Goal: Information Seeking & Learning: Learn about a topic

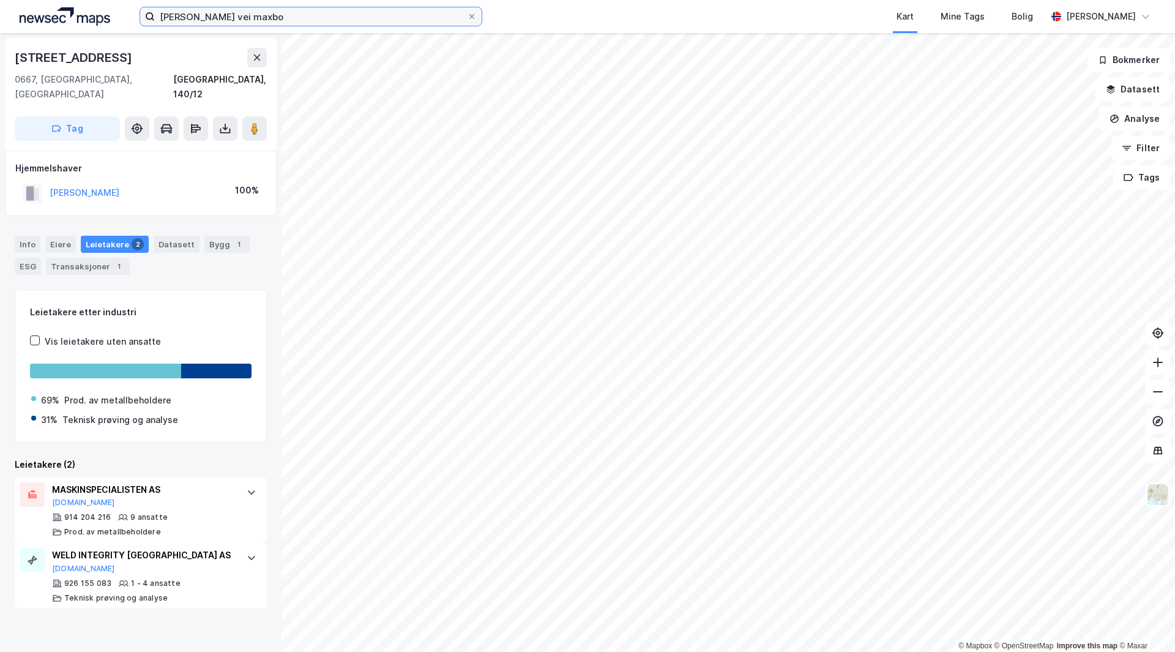
click at [205, 18] on input "[PERSON_NAME] vei maxbo" at bounding box center [311, 16] width 312 height 18
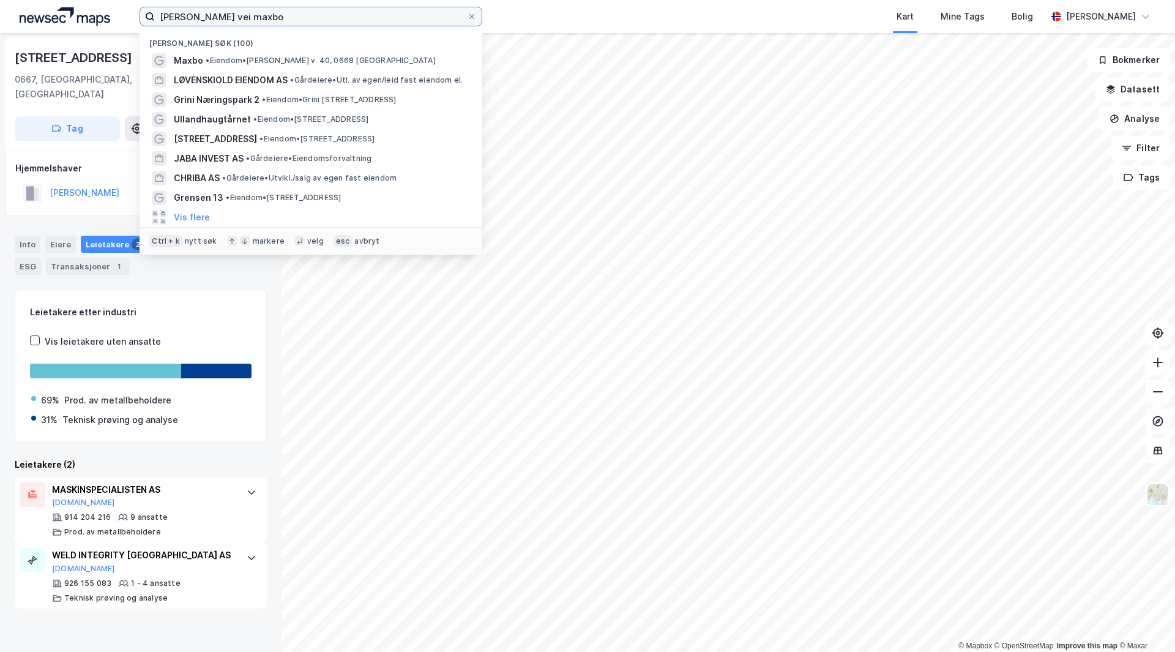
click at [205, 18] on input "[PERSON_NAME] vei maxbo" at bounding box center [311, 16] width 312 height 18
click at [205, 18] on input "ole deviks vei maxbo" at bounding box center [311, 16] width 312 height 18
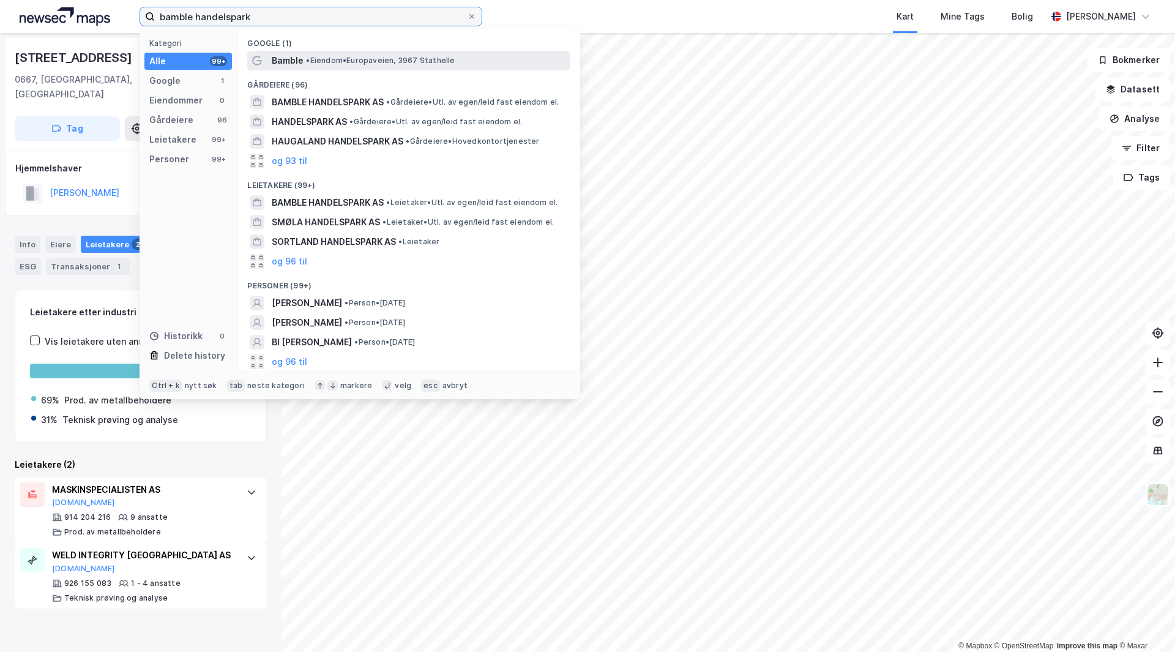
type input "bamble handelspark"
click at [421, 64] on span "• Eiendom • Europaveien, 3967 Stathelle" at bounding box center [380, 61] width 149 height 10
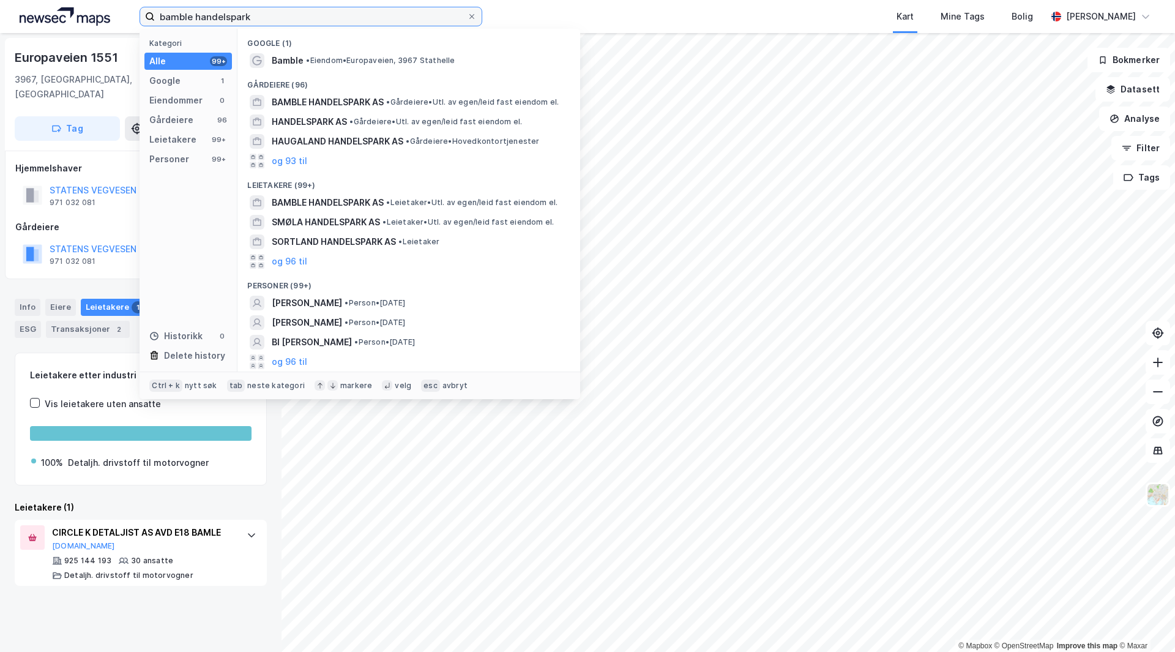
click at [273, 22] on input "bamble handelspark" at bounding box center [311, 16] width 312 height 18
click at [344, 104] on span "BAMBLE HANDELSPARK AS" at bounding box center [328, 102] width 112 height 15
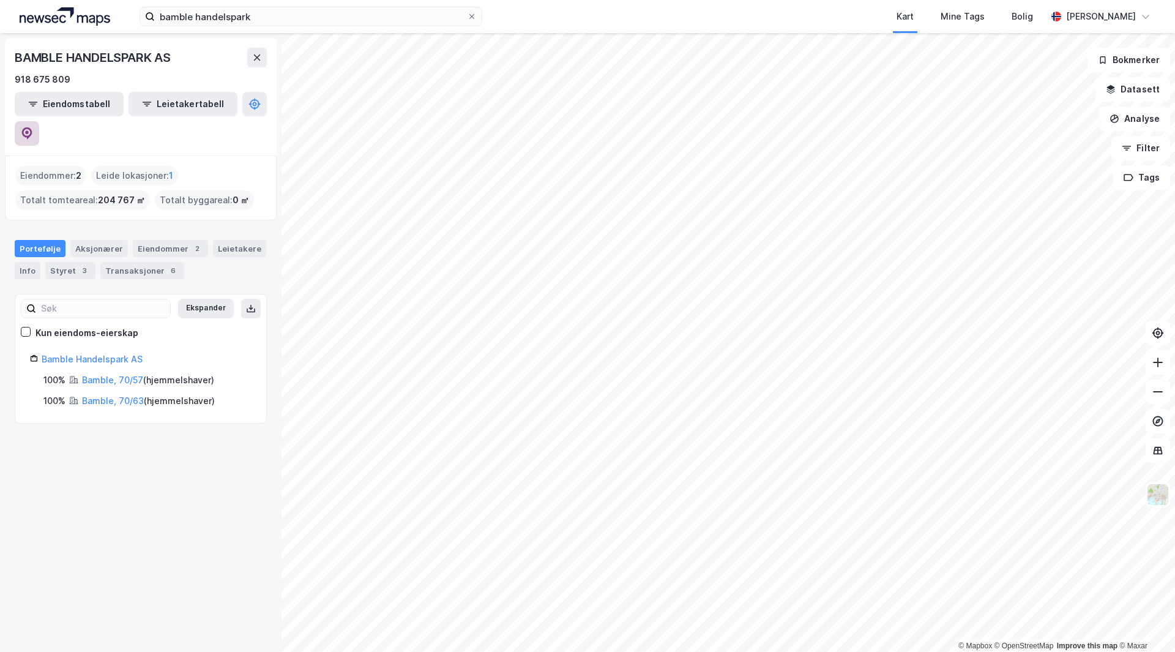
click at [33, 127] on icon at bounding box center [27, 133] width 12 height 12
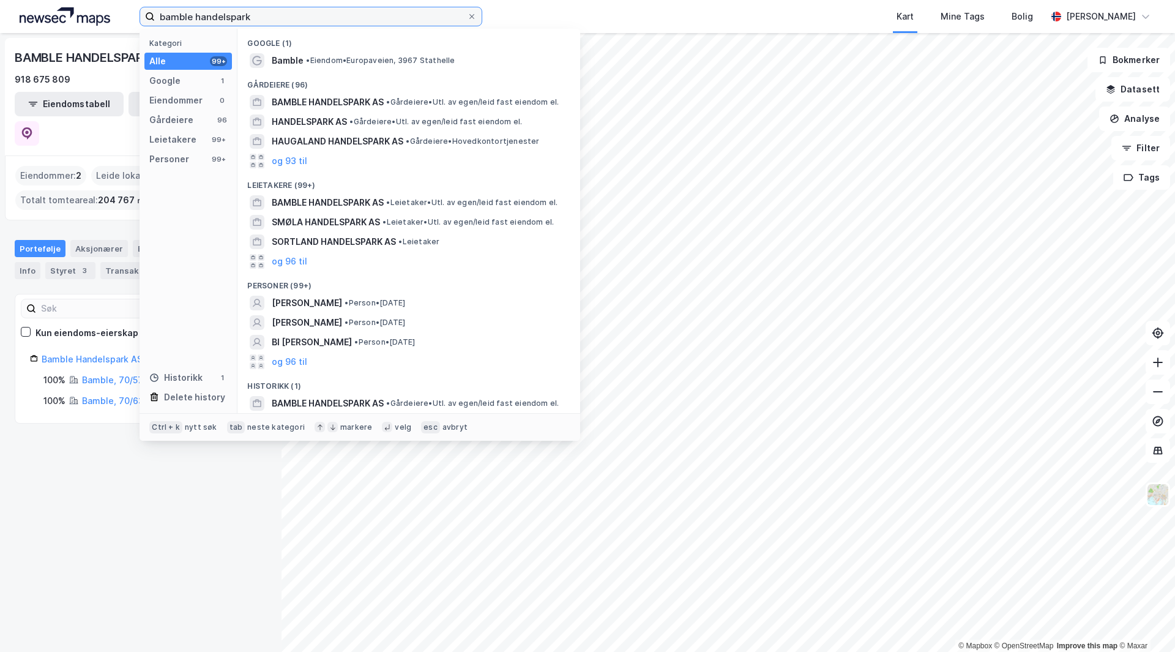
drag, startPoint x: 274, startPoint y: 18, endPoint x: 3, endPoint y: -10, distance: 271.9
click at [3, 0] on html "bamble handelspark Kategori Alle 99+ Google 1 Eiendommer 0 Gårdeiere 96 Leietak…" at bounding box center [587, 326] width 1175 height 652
click at [480, 16] on label "bamble handelspark" at bounding box center [311, 17] width 343 height 20
click at [467, 16] on input "bamble handelspark" at bounding box center [311, 16] width 312 height 18
click at [477, 16] on span at bounding box center [472, 17] width 10 height 10
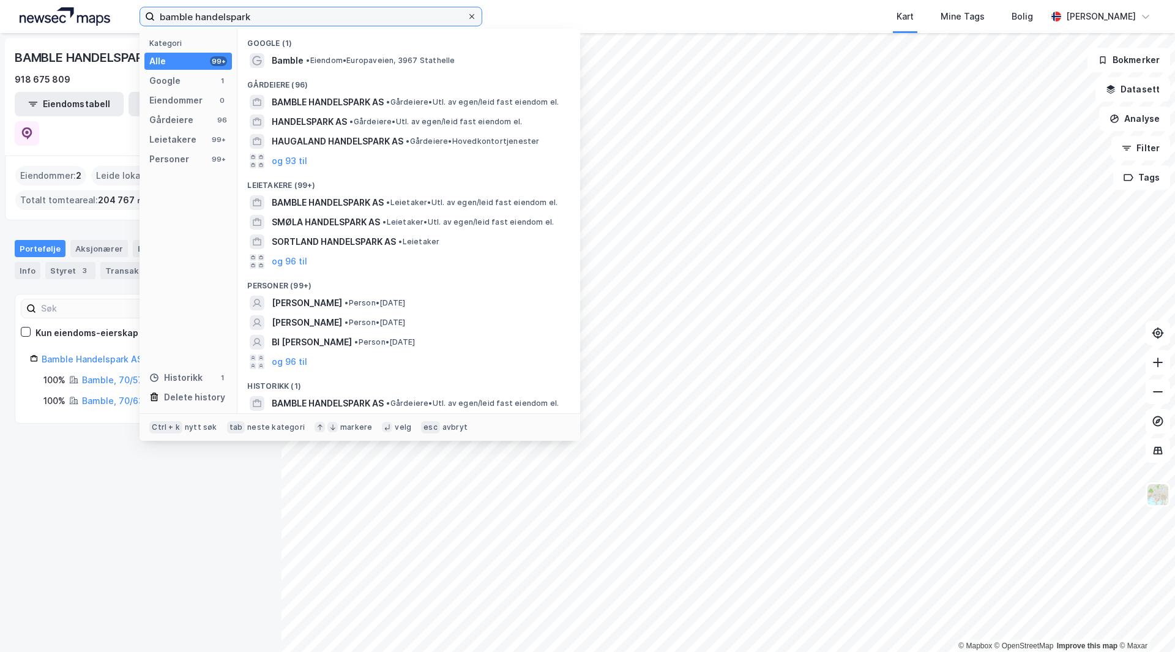
click at [467, 16] on input "bamble handelspark" at bounding box center [311, 16] width 312 height 18
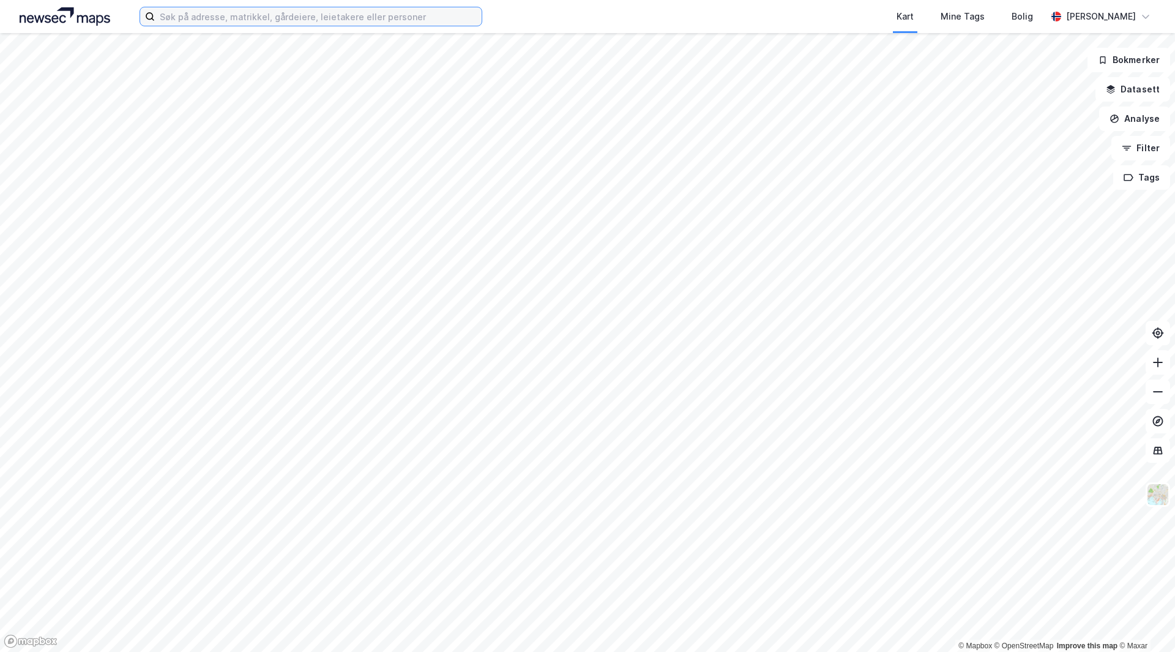
click at [283, 23] on input at bounding box center [318, 16] width 327 height 18
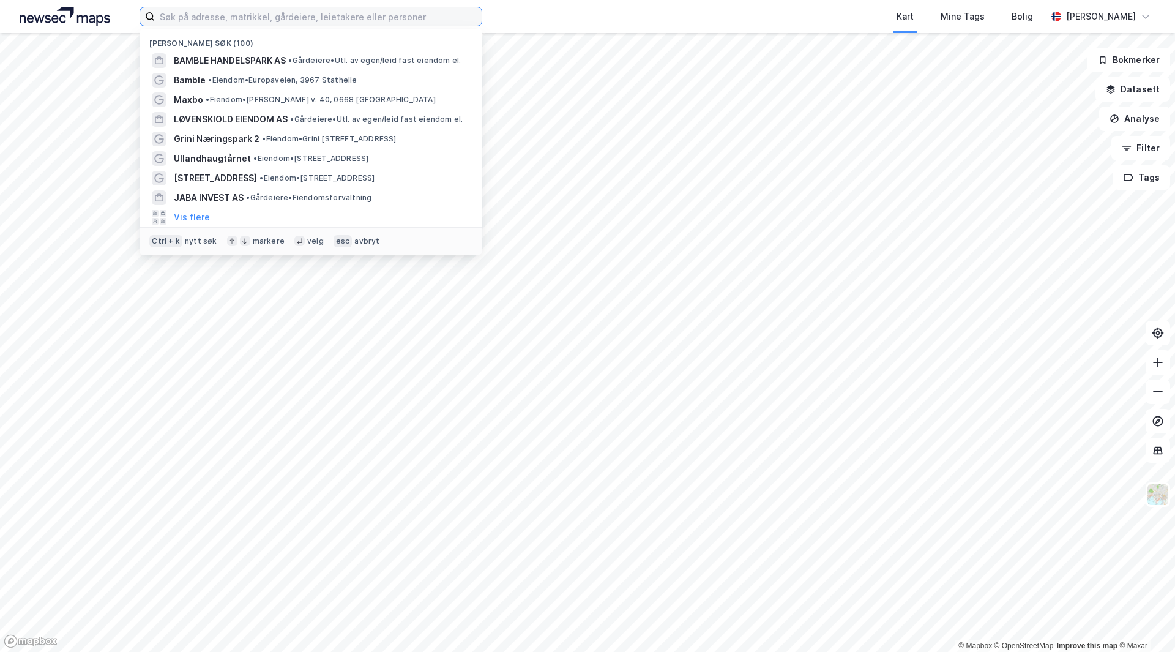
type input "t"
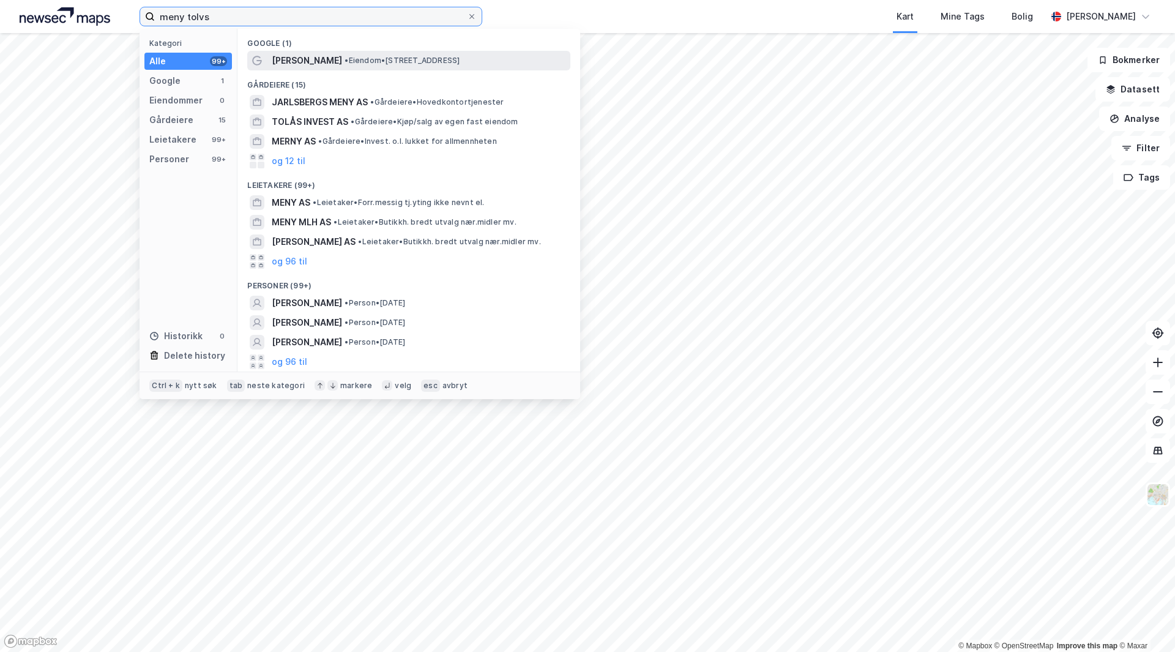
type input "meny tolvs"
click at [460, 58] on span "• Eiendom • [STREET_ADDRESS]" at bounding box center [401, 61] width 115 height 10
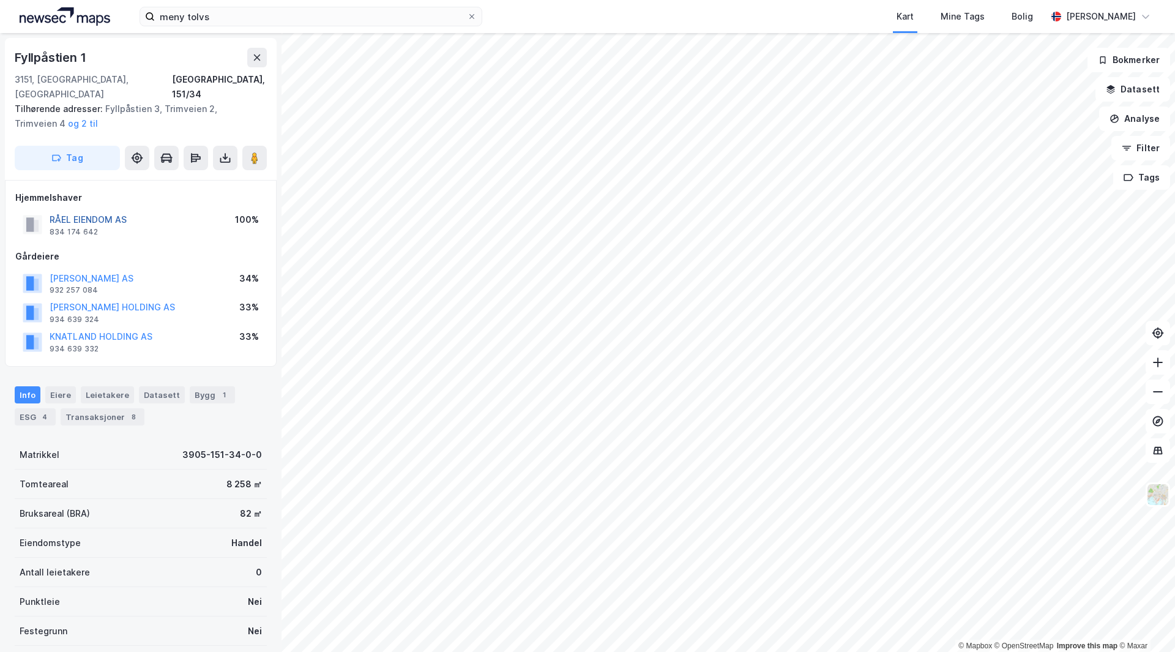
click at [0, 0] on button "RÅEL EIENDOM AS" at bounding box center [0, 0] width 0 height 0
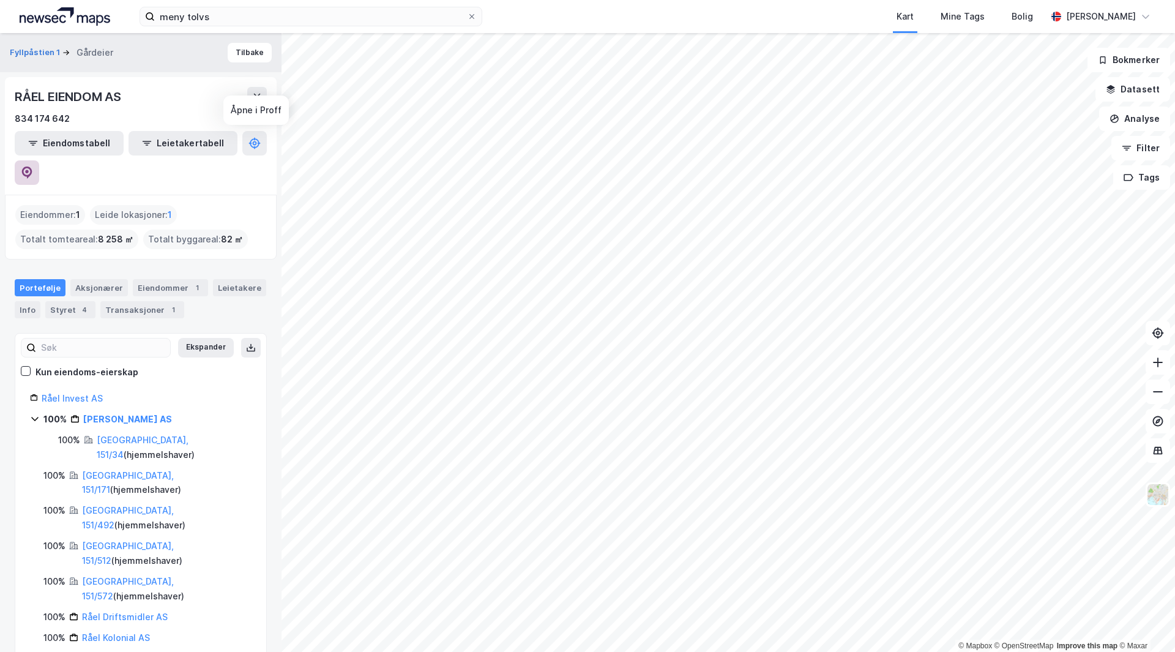
click at [39, 160] on button at bounding box center [27, 172] width 24 height 24
click at [33, 166] on icon at bounding box center [27, 172] width 12 height 12
drag, startPoint x: 206, startPoint y: 176, endPoint x: 210, endPoint y: 190, distance: 14.0
click at [206, 205] on div "Eiendommer : 1 Leide lokasjoner : 1 Totalt tomteareal : 8 258 ㎡ Totalt byggarea…" at bounding box center [140, 227] width 251 height 44
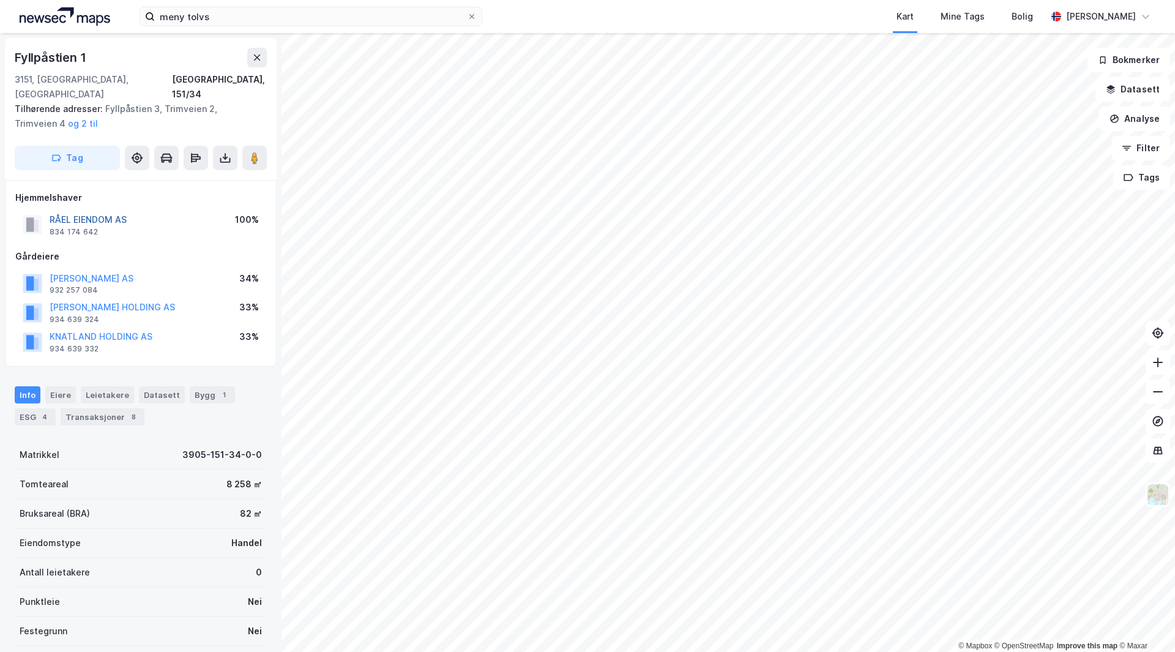
click at [0, 0] on button "RÅEL EIENDOM AS" at bounding box center [0, 0] width 0 height 0
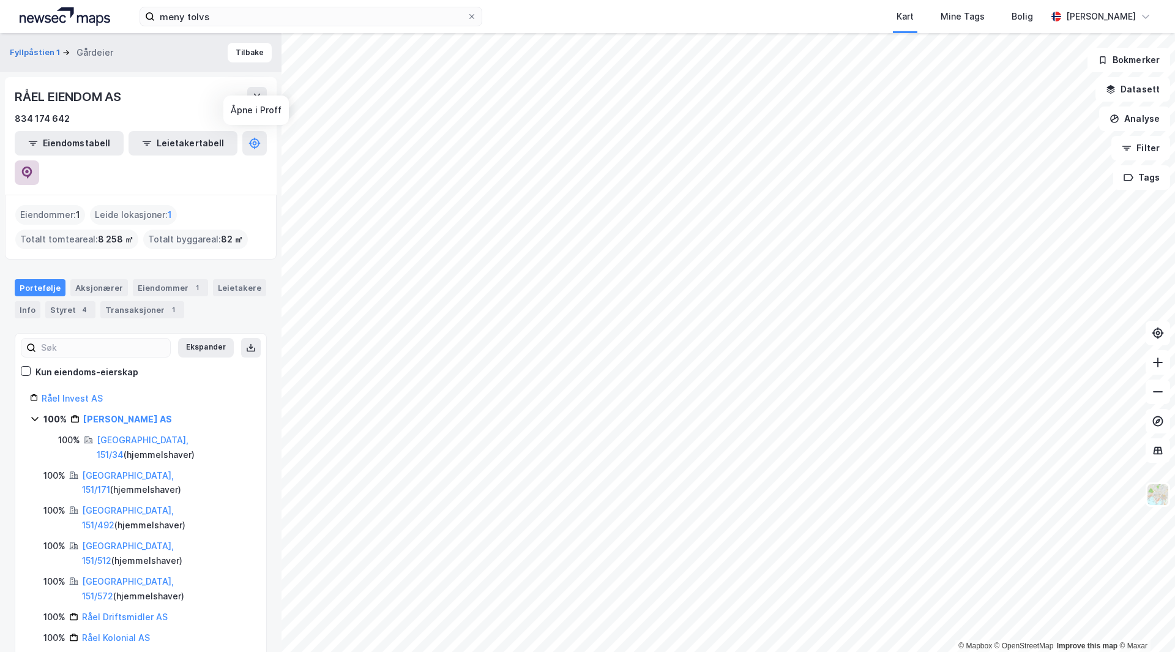
click at [32, 166] on icon at bounding box center [27, 172] width 10 height 12
click at [167, 279] on div "Eiendommer 1" at bounding box center [170, 287] width 75 height 17
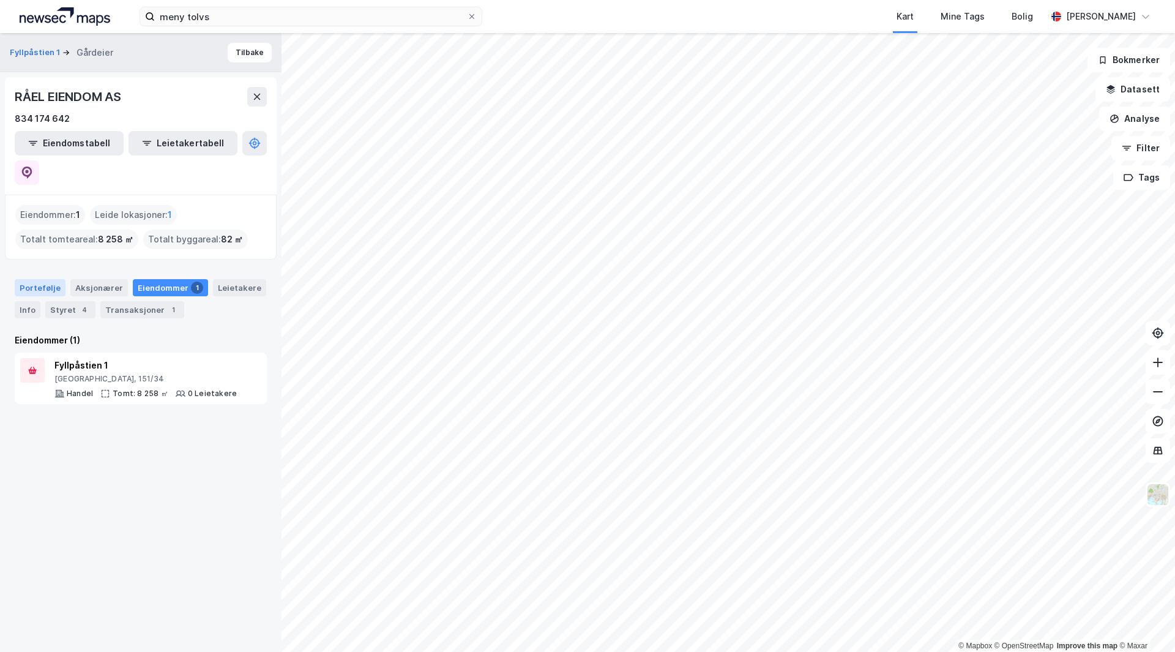
click at [28, 279] on div "Portefølje" at bounding box center [40, 287] width 51 height 17
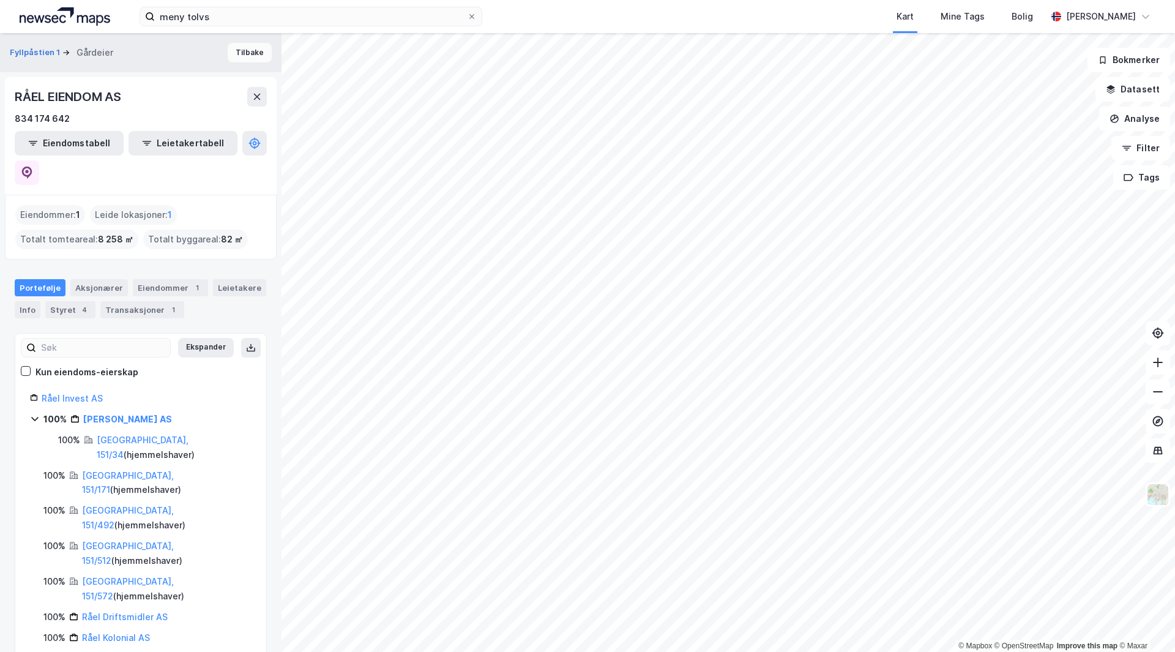
click at [239, 48] on button "Tilbake" at bounding box center [250, 53] width 44 height 20
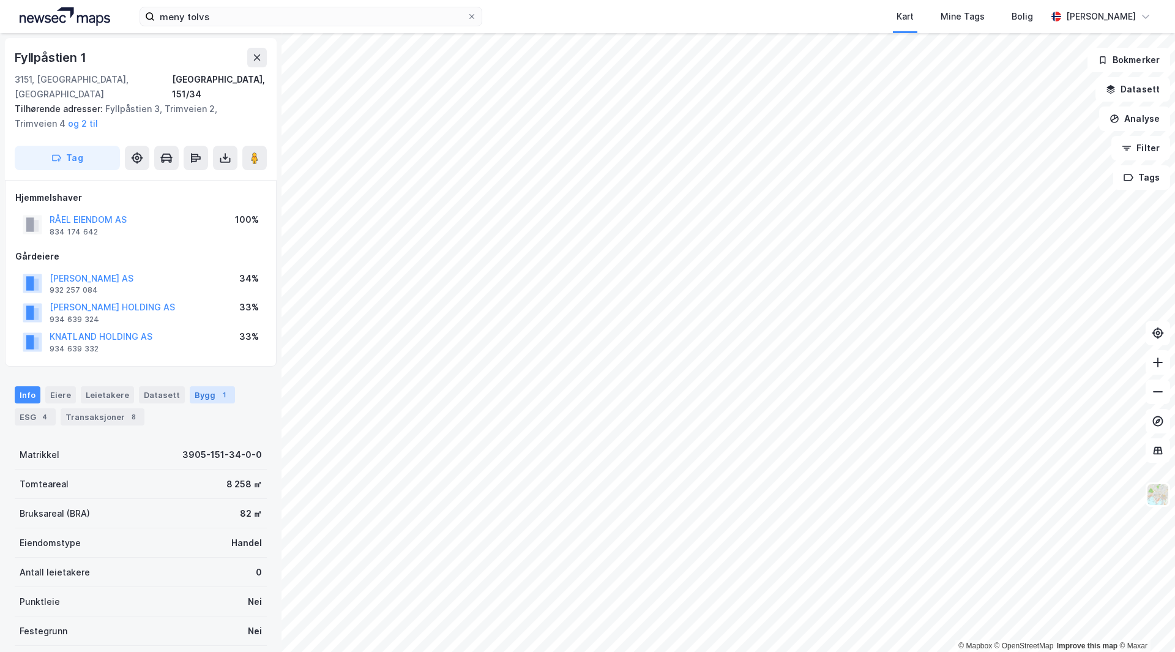
click at [193, 386] on div "Bygg 1" at bounding box center [212, 394] width 45 height 17
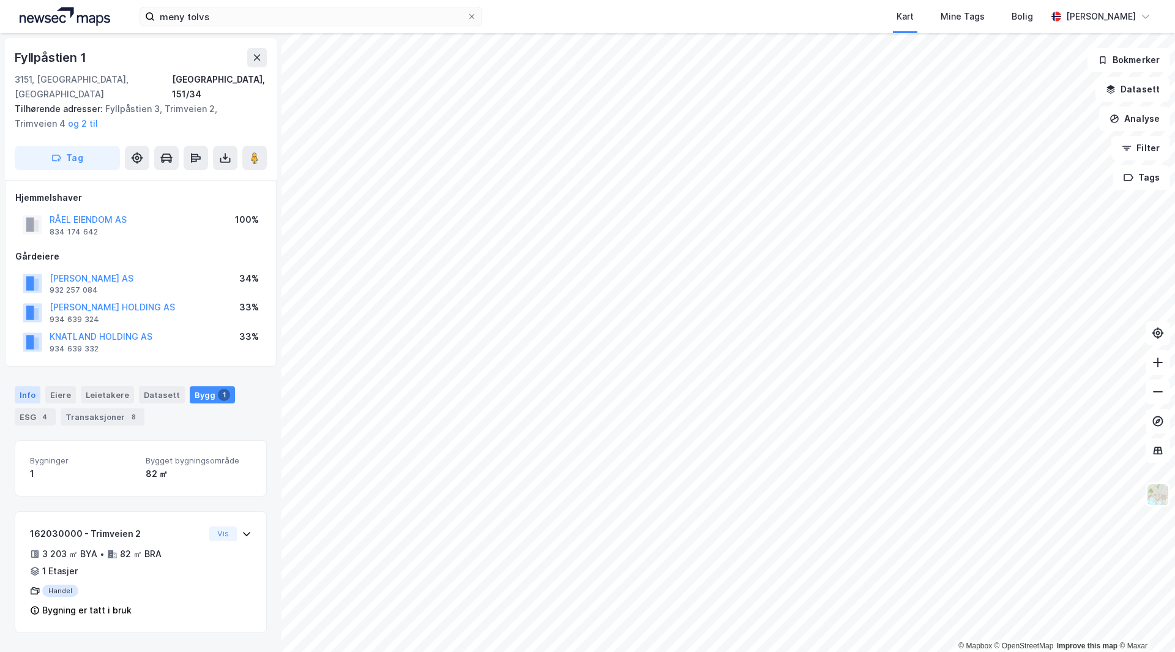
click at [36, 386] on div "Info" at bounding box center [28, 394] width 26 height 17
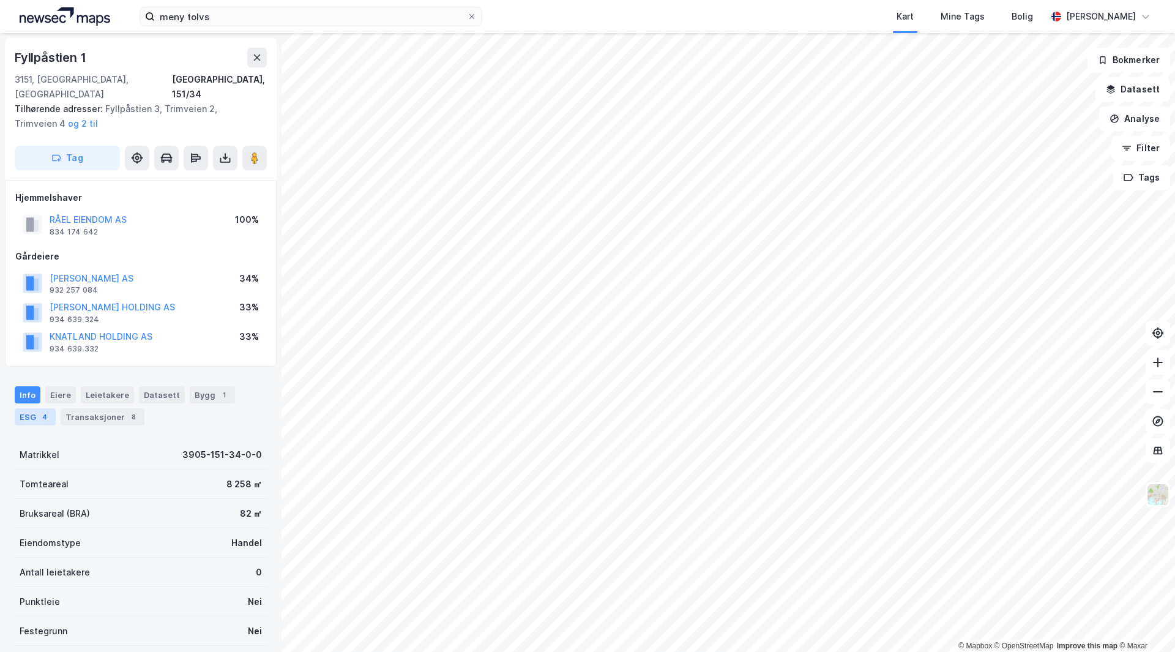
click at [40, 411] on div "4" at bounding box center [45, 417] width 12 height 12
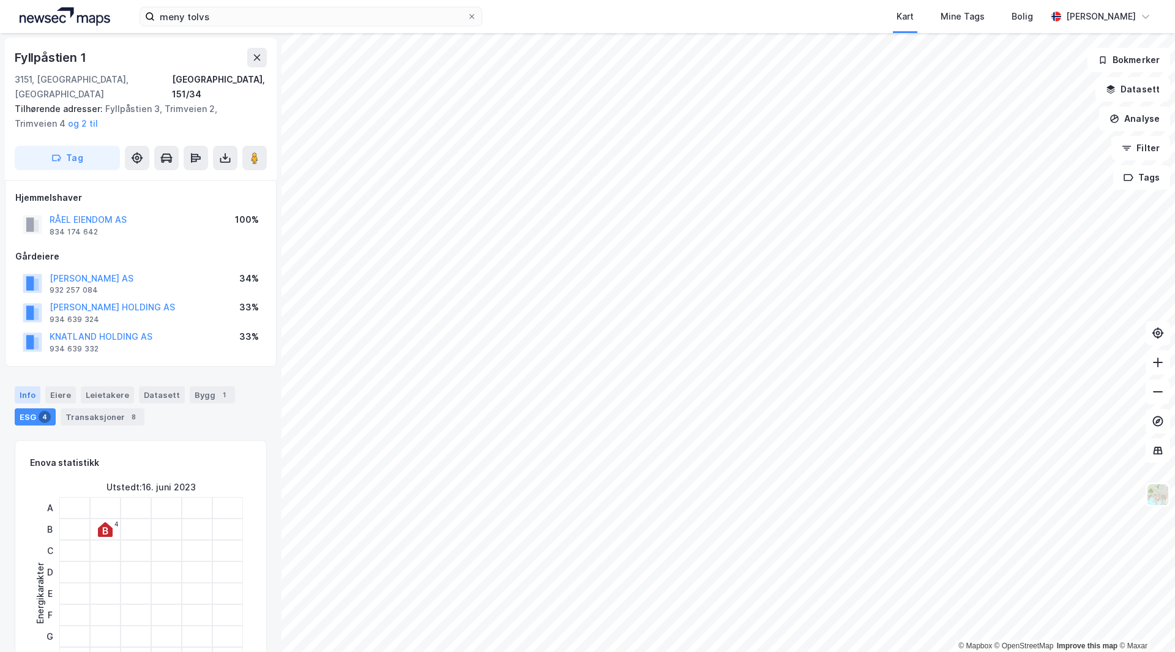
click at [32, 386] on div "Info" at bounding box center [28, 394] width 26 height 17
